Goal: Information Seeking & Learning: Understand process/instructions

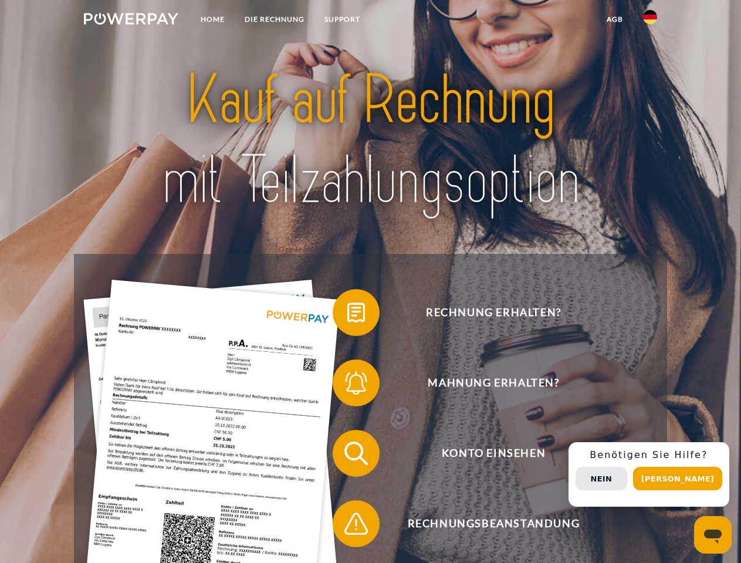
click at [131, 21] on img at bounding box center [131, 19] width 94 height 12
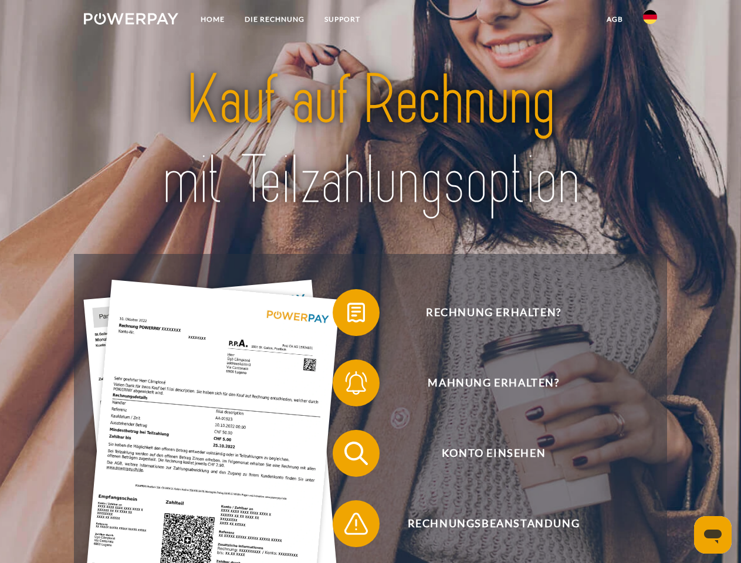
click at [650, 21] on img at bounding box center [650, 17] width 14 height 14
click at [614, 19] on link "agb" at bounding box center [614, 19] width 36 height 21
click at [347, 315] on span at bounding box center [338, 312] width 59 height 59
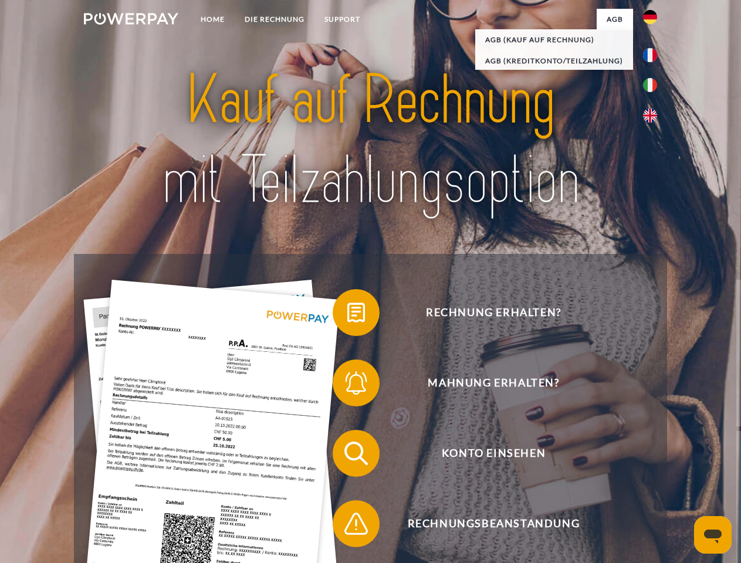
click at [347, 385] on span at bounding box center [338, 383] width 59 height 59
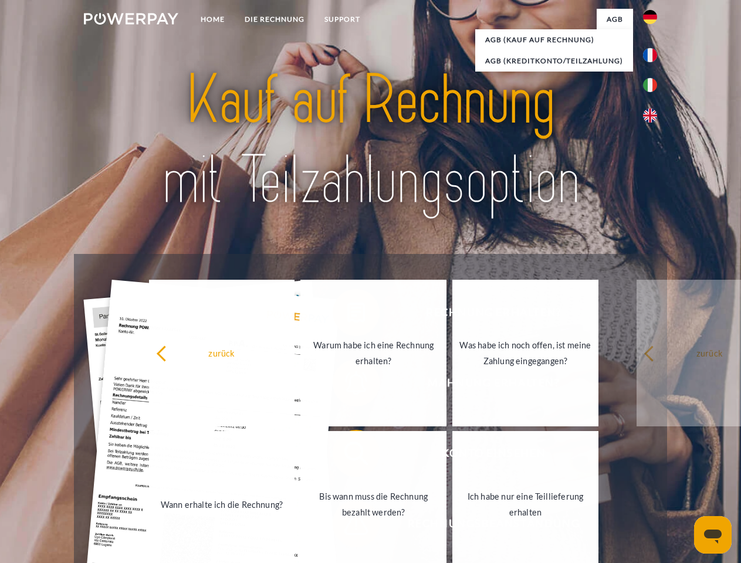
click at [347, 456] on link "Bis wann muss die Rechnung bezahlt werden?" at bounding box center [373, 504] width 146 height 147
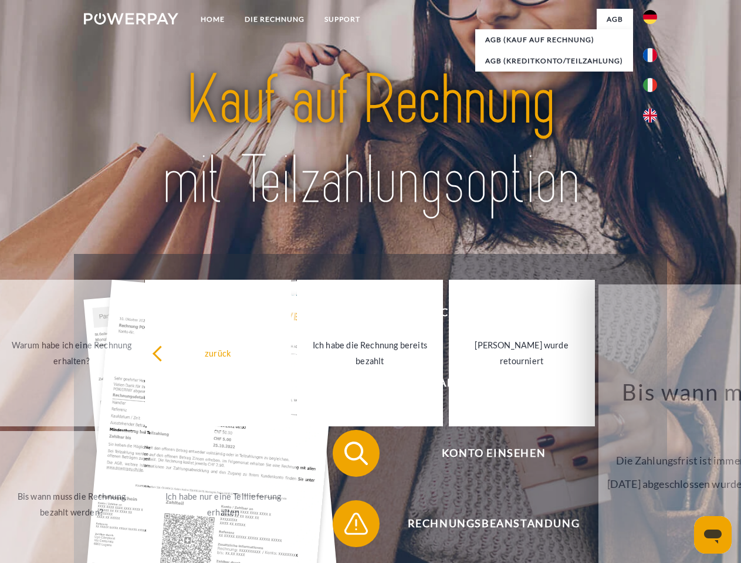
click at [347, 526] on span at bounding box center [338, 523] width 59 height 59
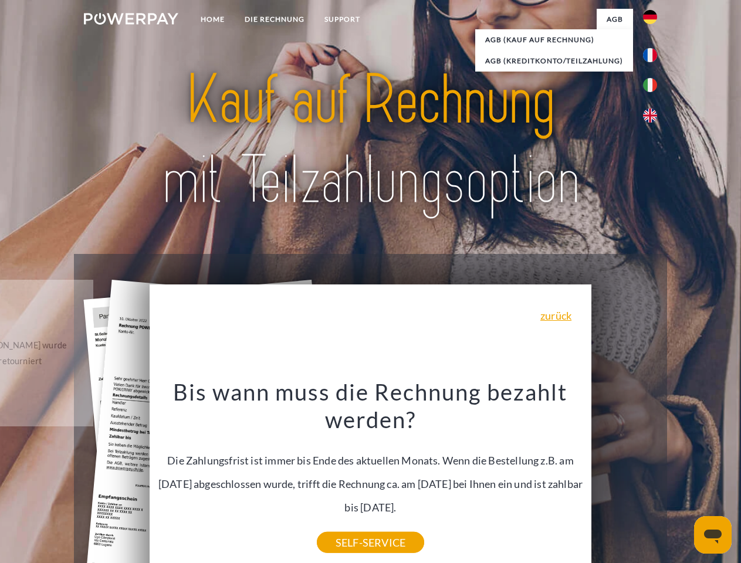
click at [653, 474] on div "Rechnung erhalten? Mahnung erhalten? Konto einsehen" at bounding box center [370, 488] width 592 height 469
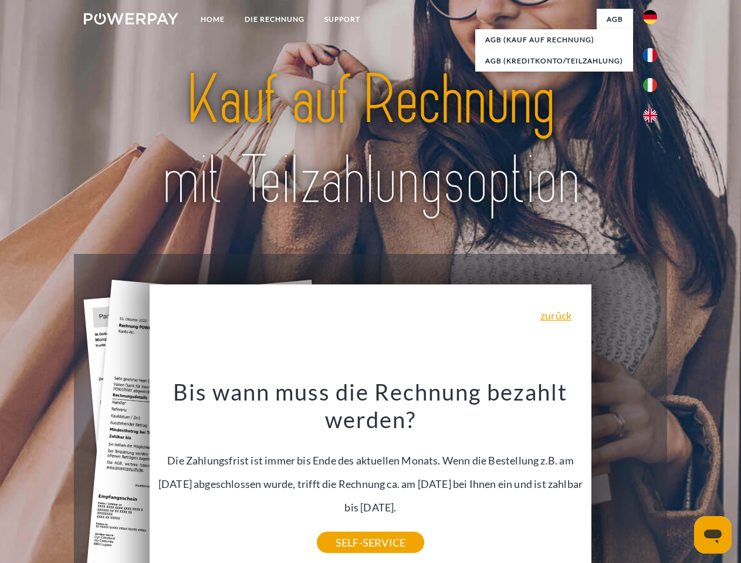
click at [624, 477] on span "Konto einsehen" at bounding box center [492, 453] width 287 height 47
click at [681, 478] on header "Home DIE RECHNUNG SUPPORT" at bounding box center [370, 405] width 741 height 810
